Goal: Information Seeking & Learning: Learn about a topic

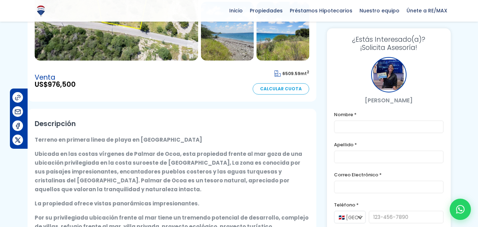
scroll to position [142, 0]
drag, startPoint x: 59, startPoint y: 83, endPoint x: 122, endPoint y: 82, distance: 63.4
click at [122, 82] on div "Venta US$ 976,500 6509.59 mt 2 Calcular Cuota" at bounding box center [172, 80] width 275 height 27
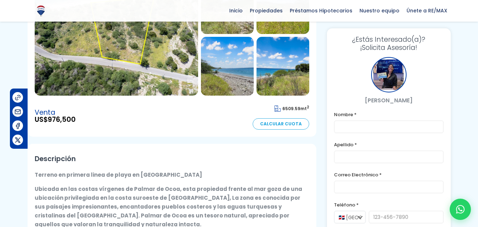
scroll to position [71, 0]
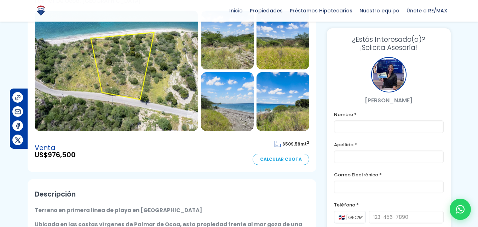
click at [144, 85] on img at bounding box center [117, 71] width 164 height 120
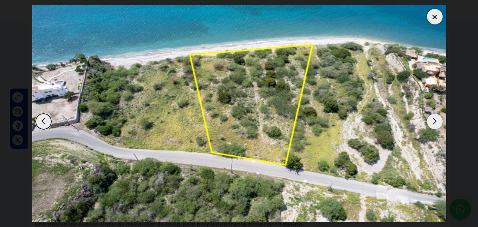
click at [437, 118] on div "Next slide" at bounding box center [435, 122] width 16 height 16
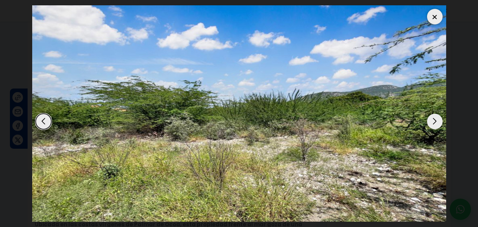
click at [436, 119] on div "Next slide" at bounding box center [435, 122] width 16 height 16
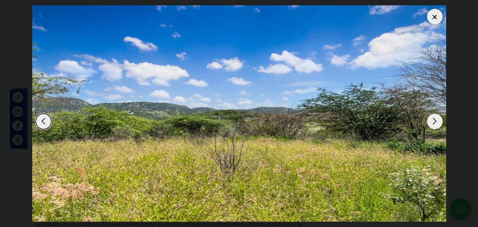
click at [436, 119] on div "Next slide" at bounding box center [435, 122] width 16 height 16
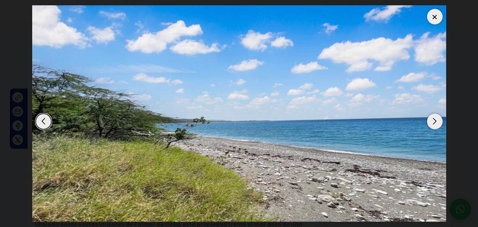
click at [433, 122] on div "Next slide" at bounding box center [435, 122] width 16 height 16
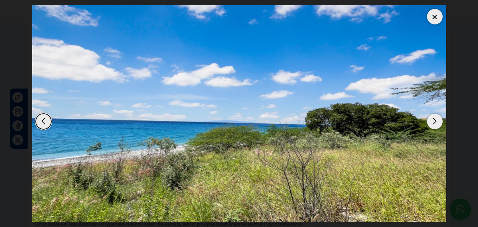
click at [433, 122] on div "Next slide" at bounding box center [435, 122] width 16 height 16
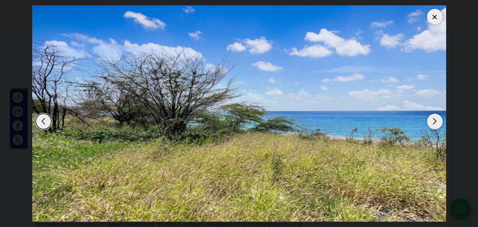
click at [433, 122] on div "Next slide" at bounding box center [435, 122] width 16 height 16
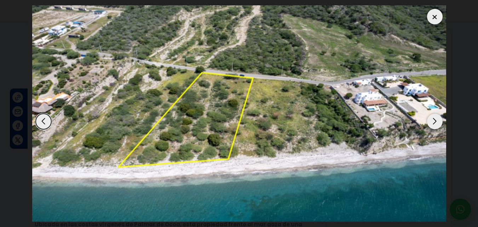
click at [433, 122] on div "Next slide" at bounding box center [435, 122] width 16 height 16
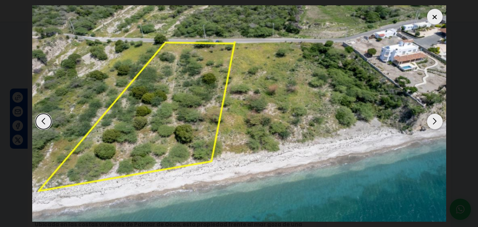
click at [433, 122] on div "Next slide" at bounding box center [435, 122] width 16 height 16
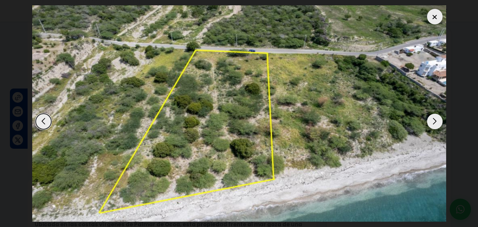
click at [433, 122] on div "Next slide" at bounding box center [435, 122] width 16 height 16
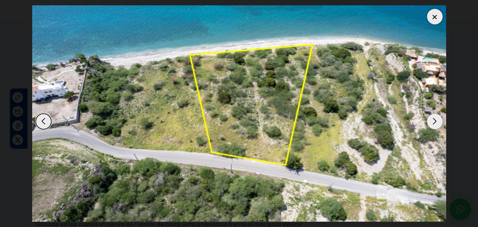
click at [433, 122] on div "Next slide" at bounding box center [435, 122] width 16 height 16
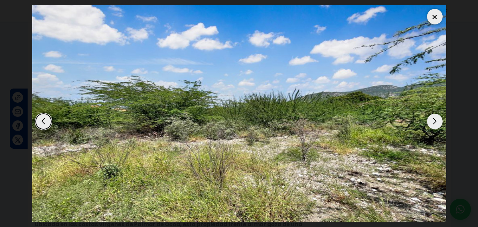
click at [433, 122] on div "Next slide" at bounding box center [435, 122] width 16 height 16
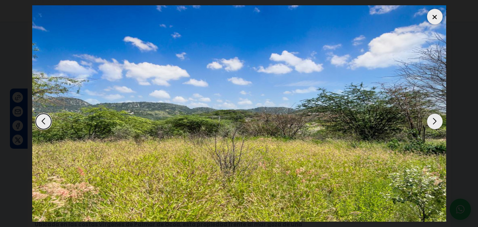
click at [430, 16] on div at bounding box center [435, 17] width 16 height 16
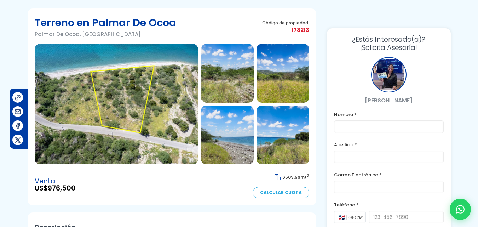
scroll to position [0, 0]
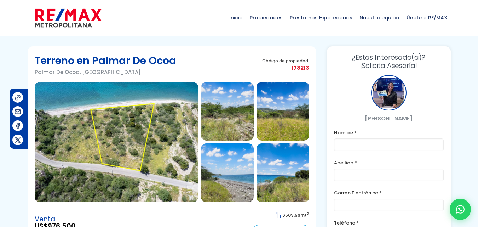
click at [64, 12] on img at bounding box center [68, 17] width 67 height 21
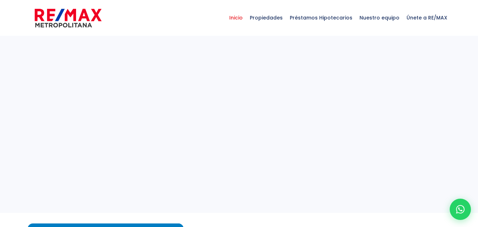
select select
